Goal: Task Accomplishment & Management: Use online tool/utility

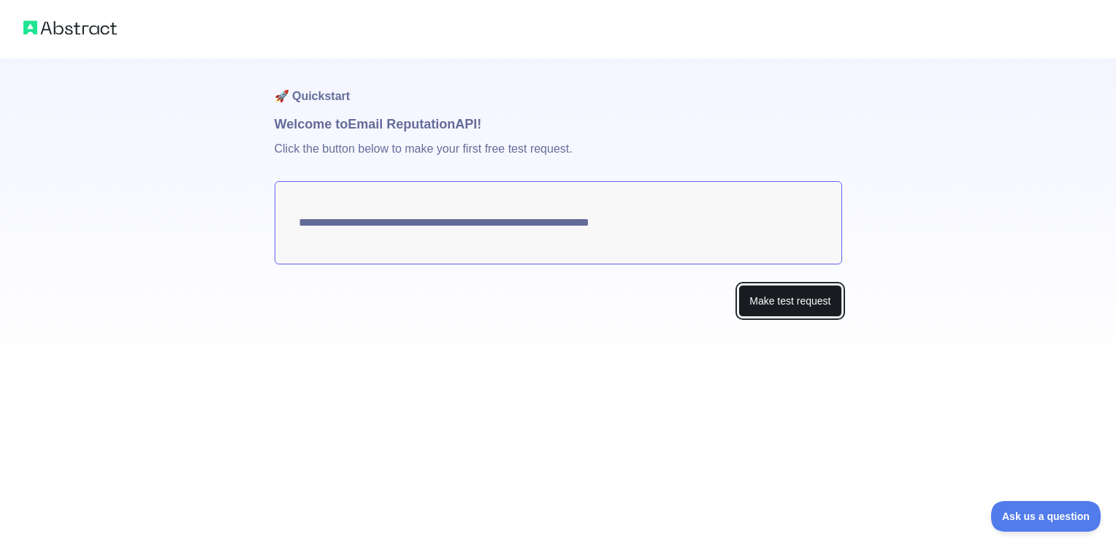
click at [780, 305] on button "Make test request" at bounding box center [789, 301] width 103 height 33
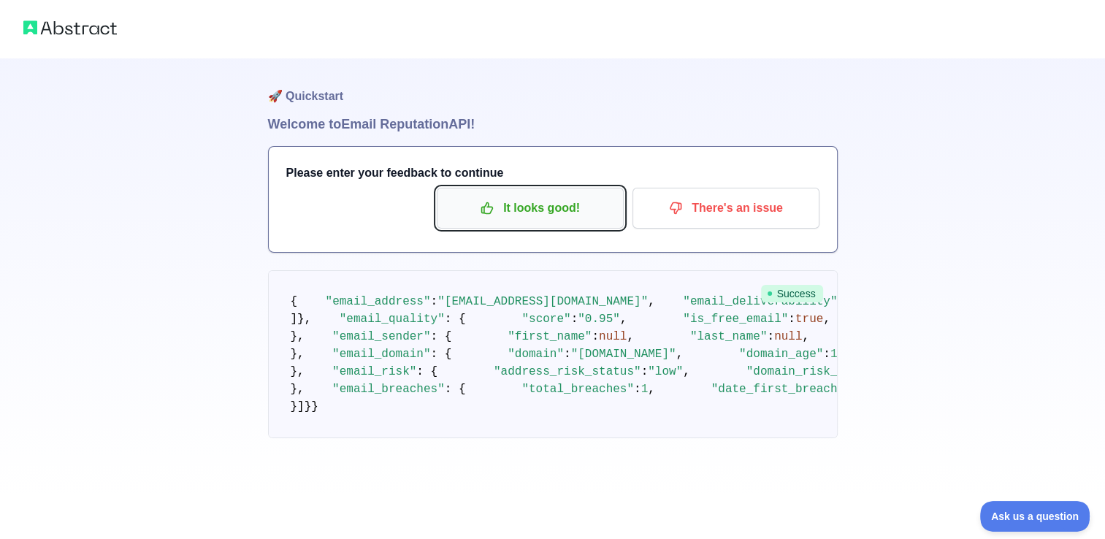
click at [521, 215] on p "It looks good!" at bounding box center [530, 208] width 165 height 25
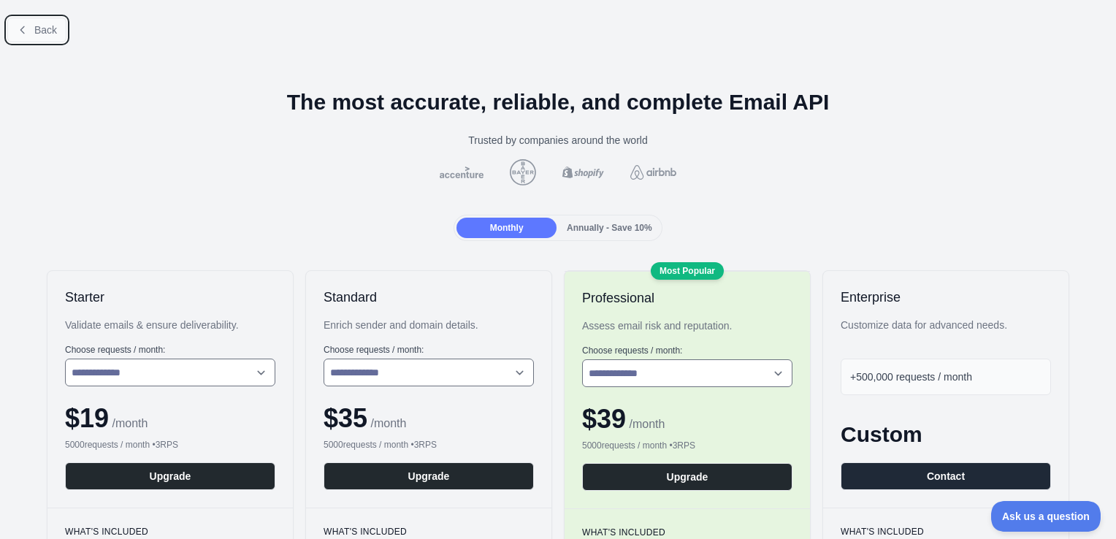
click at [34, 33] on span "Back" at bounding box center [45, 30] width 23 height 12
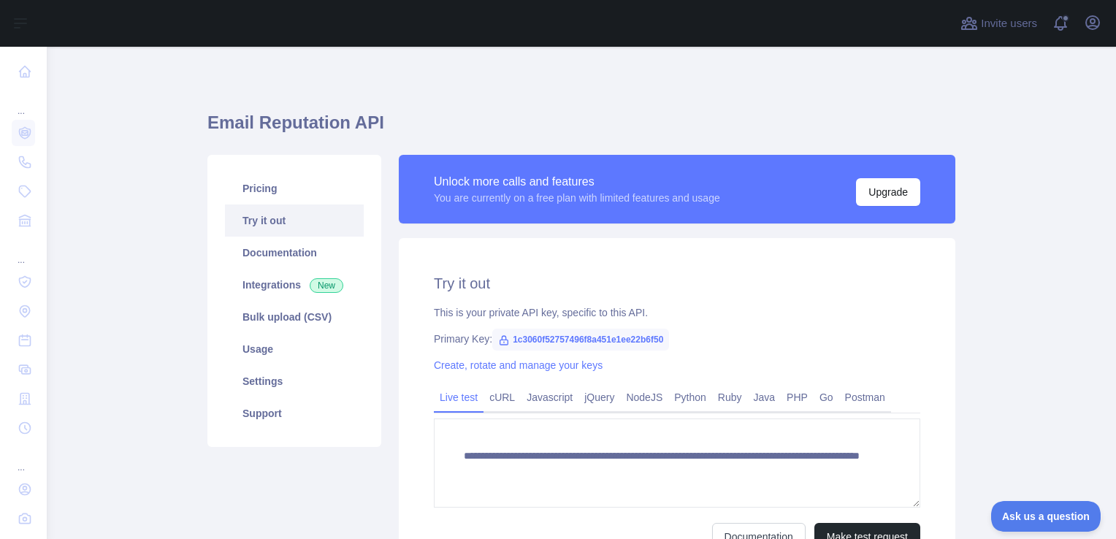
click at [554, 339] on span "1c3060f52757496f8a451e1ee22b6f50" at bounding box center [580, 340] width 177 height 22
drag, startPoint x: 554, startPoint y: 339, endPoint x: 444, endPoint y: 256, distance: 137.6
click at [444, 256] on div "**********" at bounding box center [677, 412] width 556 height 348
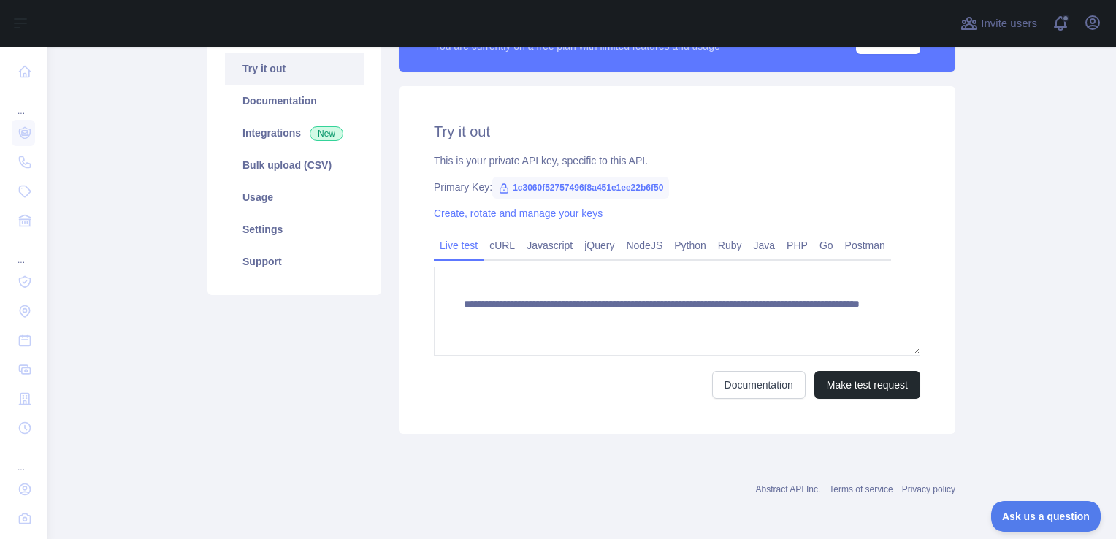
scroll to position [153, 0]
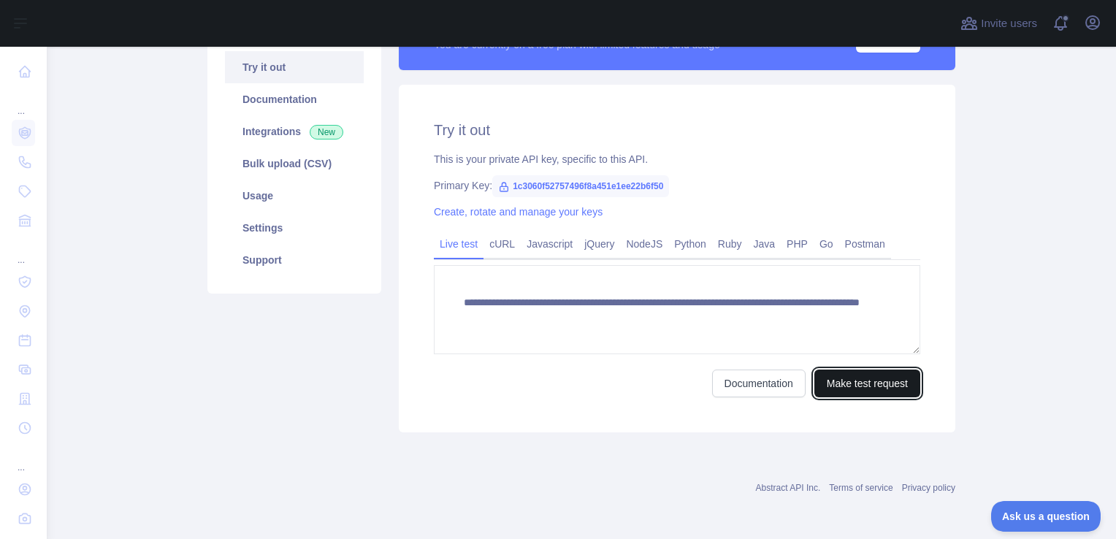
click at [875, 388] on button "Make test request" at bounding box center [867, 383] width 106 height 28
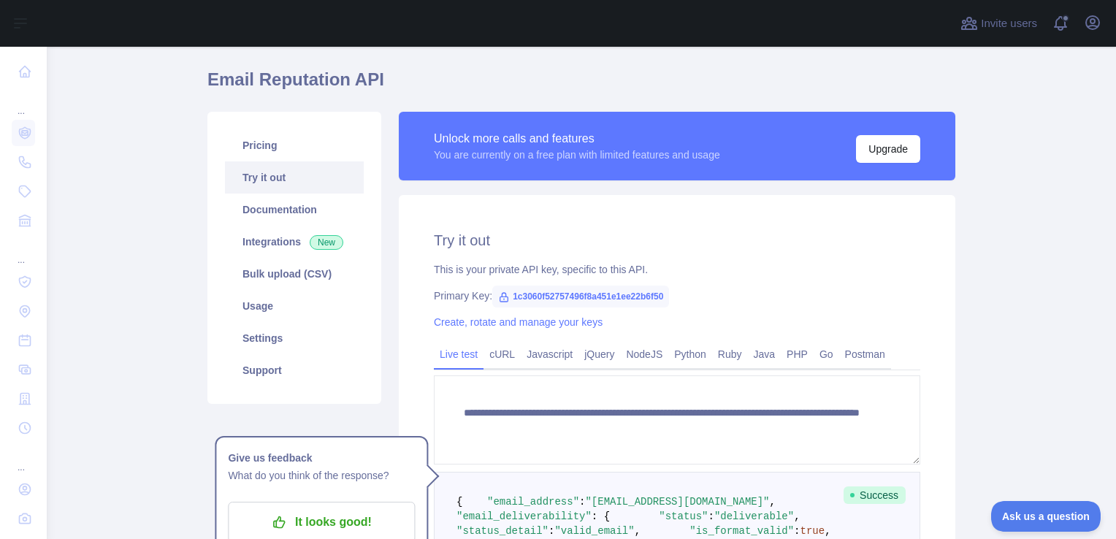
scroll to position [7, 0]
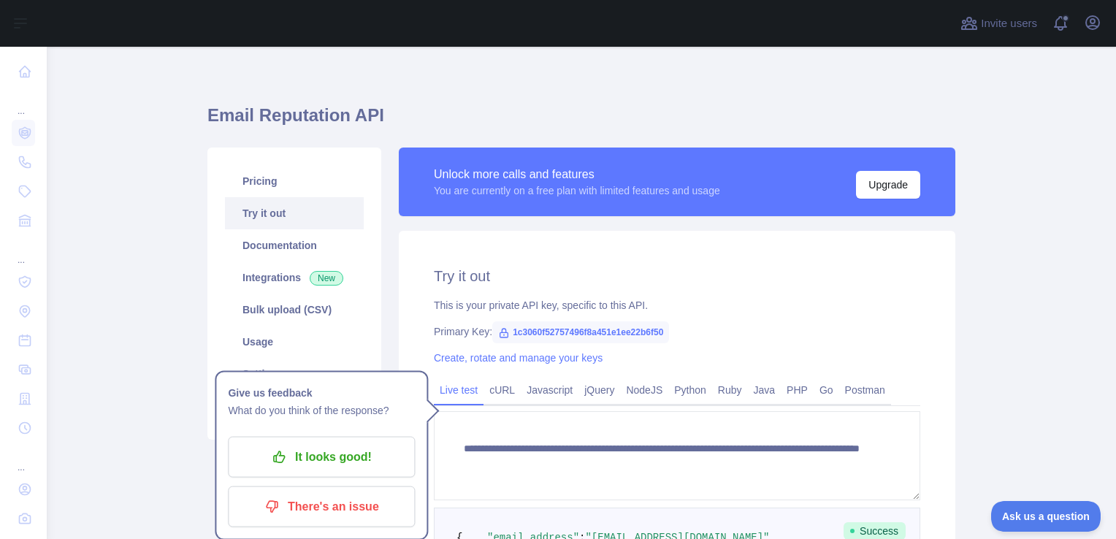
click at [609, 326] on span "1c3060f52757496f8a451e1ee22b6f50" at bounding box center [580, 332] width 177 height 22
copy span "1c3060f52757496f8a451e1ee22b6f50"
